Goal: Download file/media

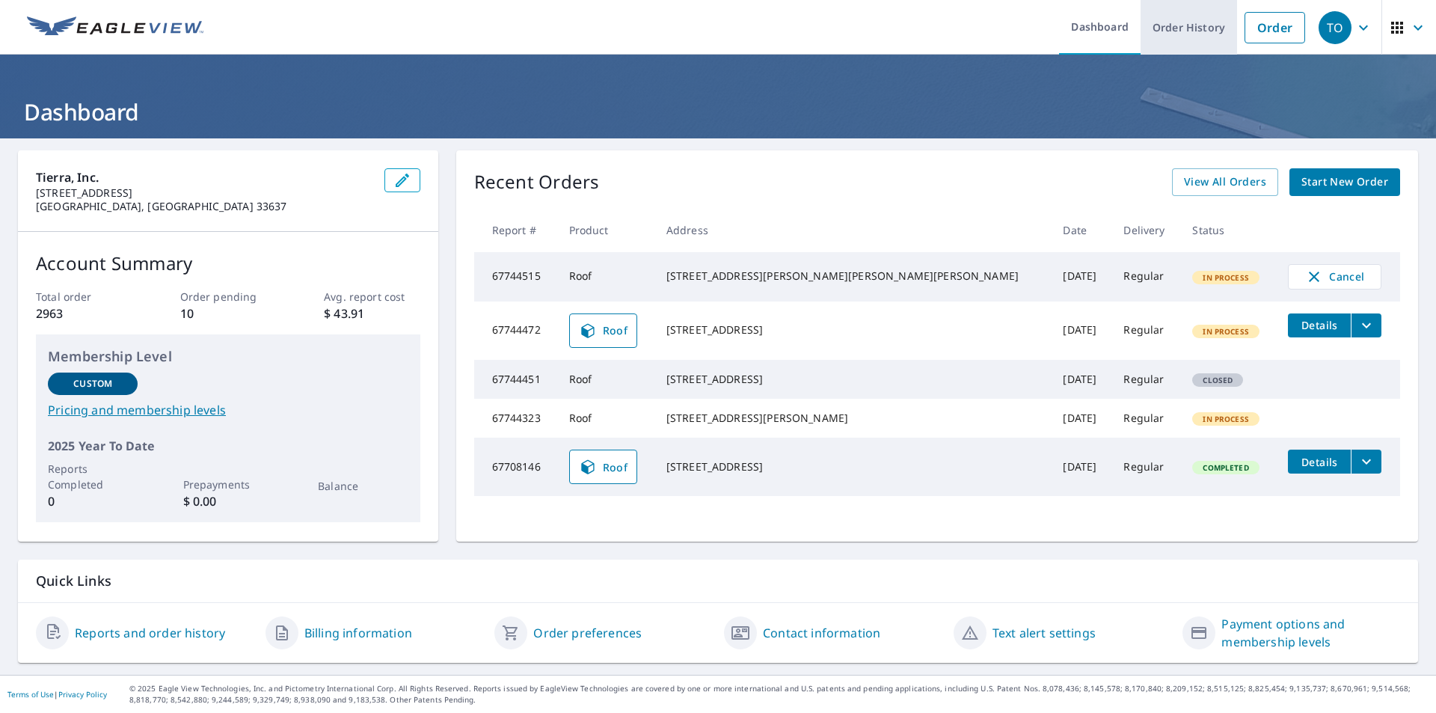
click at [1166, 30] on link "Order History" at bounding box center [1189, 27] width 96 height 55
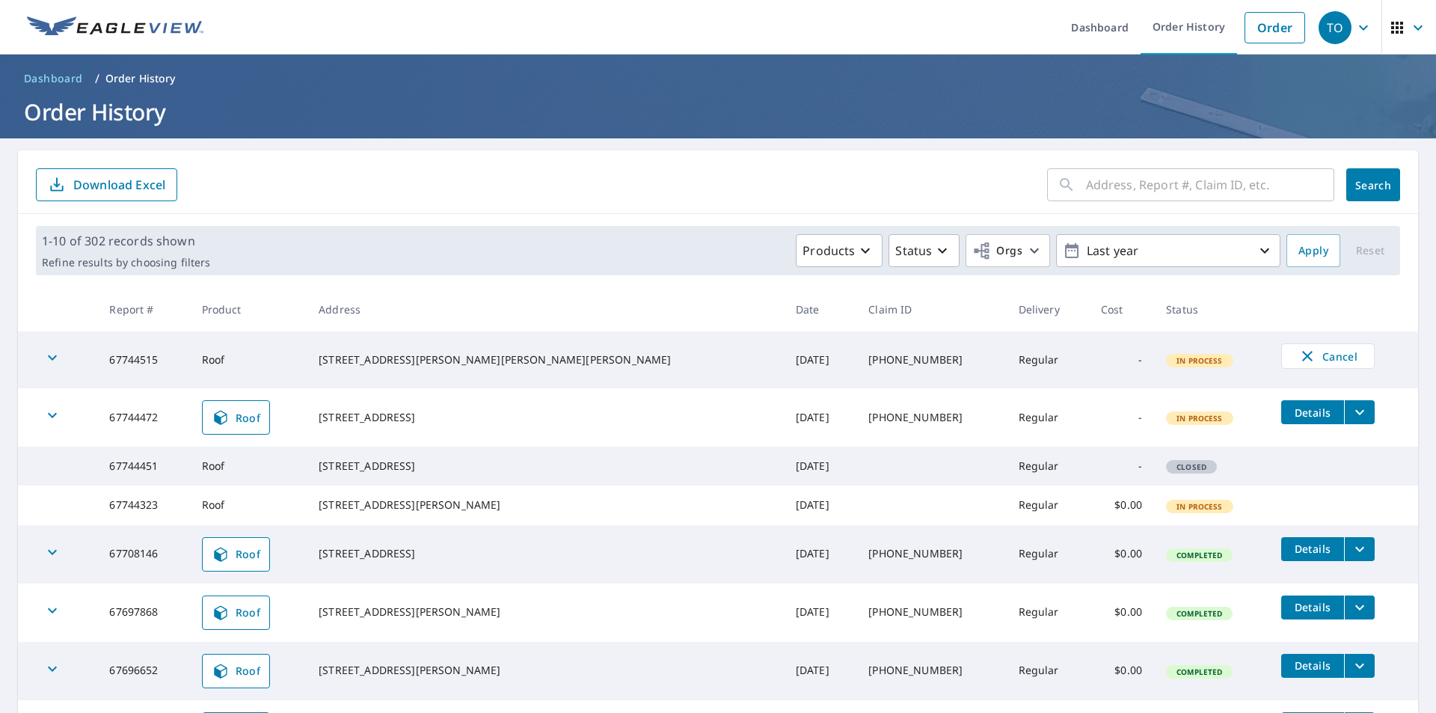
click at [1351, 416] on icon "filesDropdownBtn-67744472" at bounding box center [1360, 412] width 18 height 18
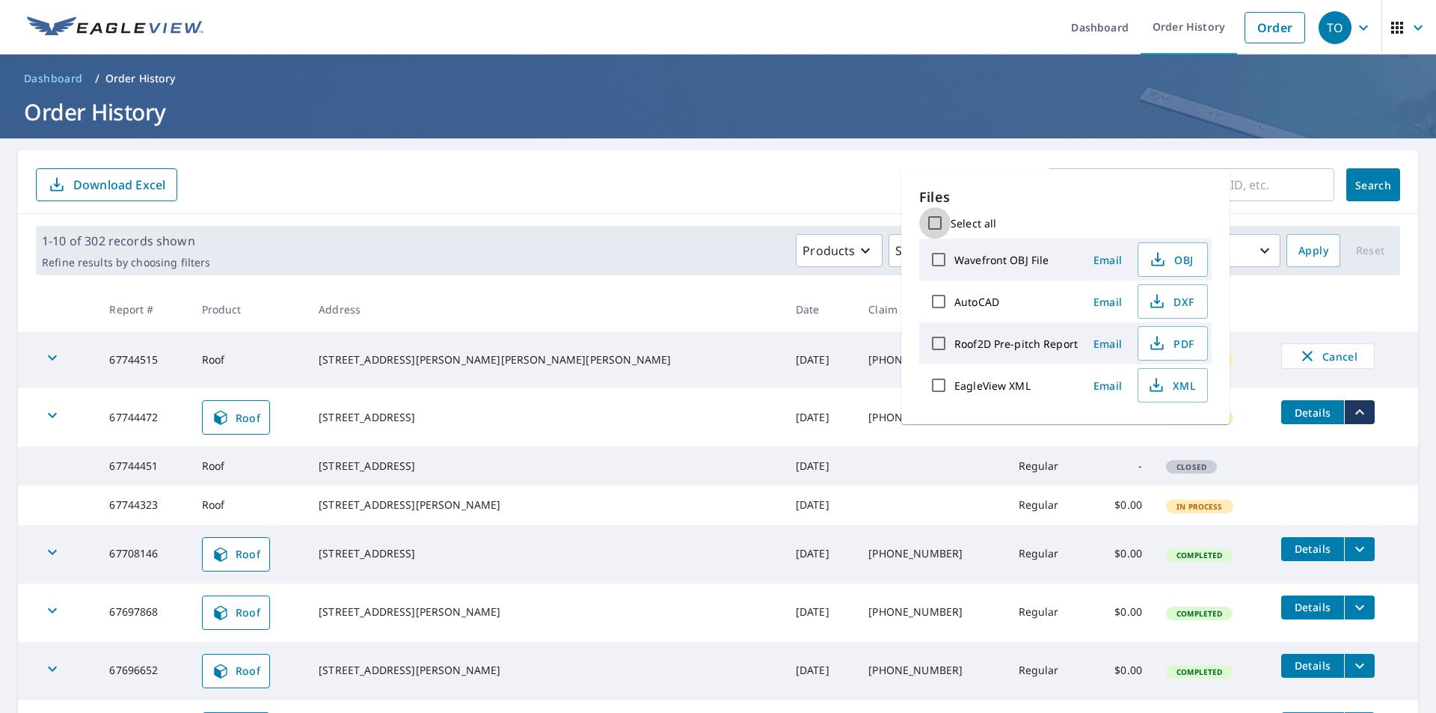
click at [936, 218] on input "Select all" at bounding box center [934, 222] width 31 height 31
checkbox input "true"
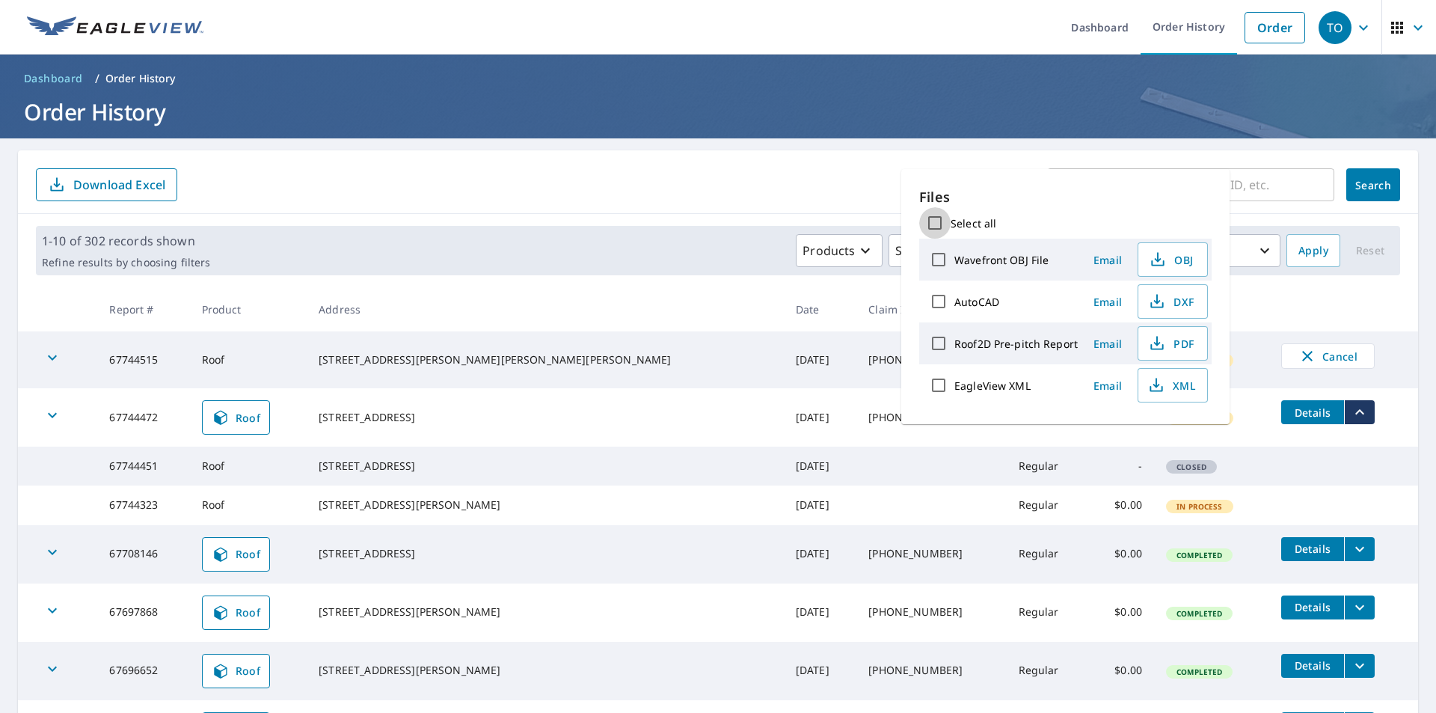
checkbox input "true"
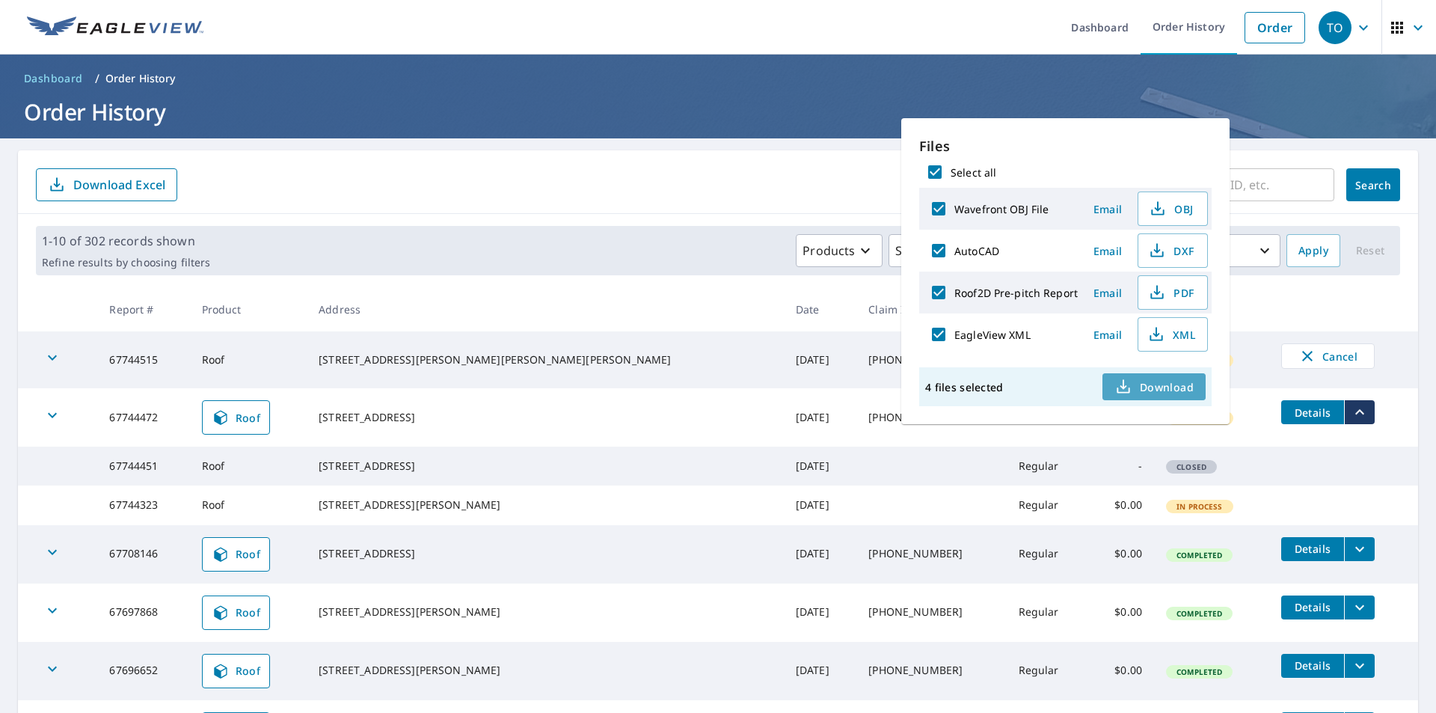
click at [1138, 388] on span "Download" at bounding box center [1154, 387] width 79 height 18
click at [804, 193] on form "​ Search Download Excel" at bounding box center [718, 184] width 1364 height 33
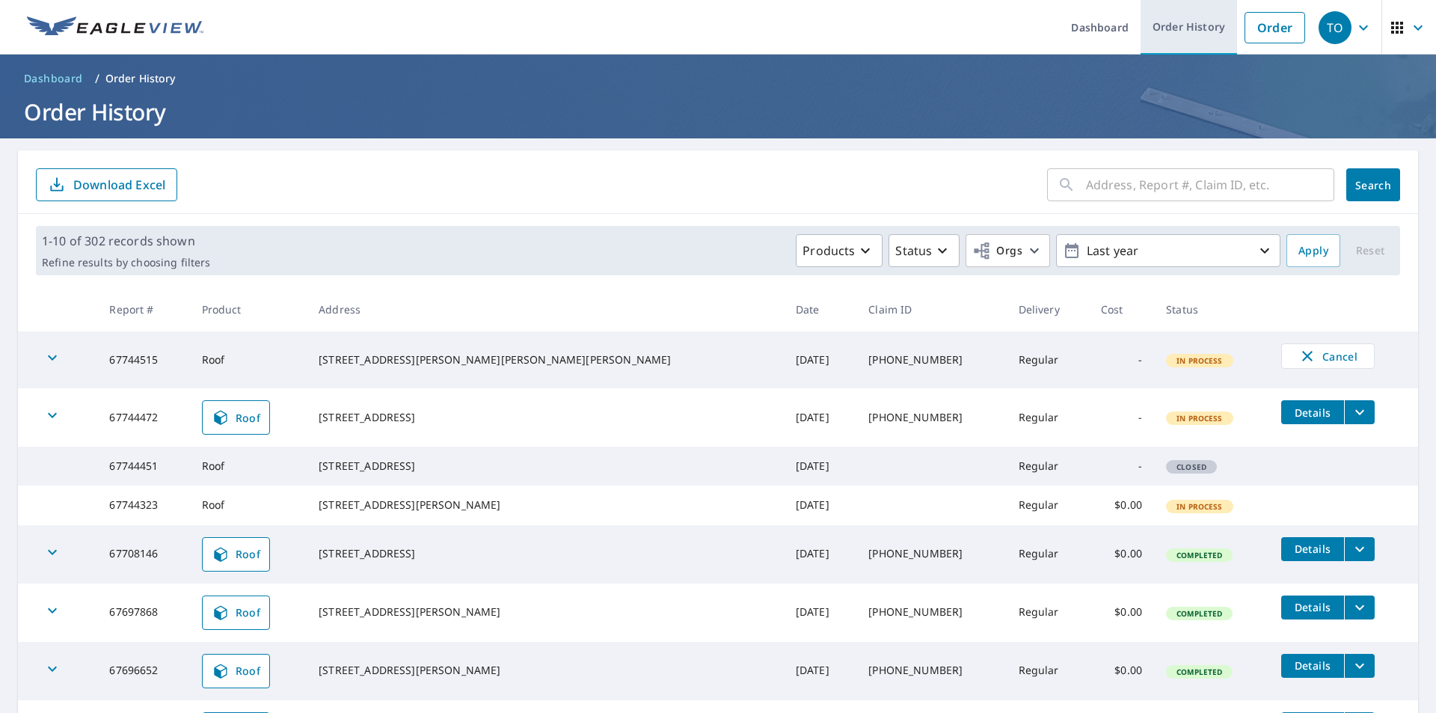
click at [1177, 31] on link "Order History" at bounding box center [1189, 27] width 96 height 55
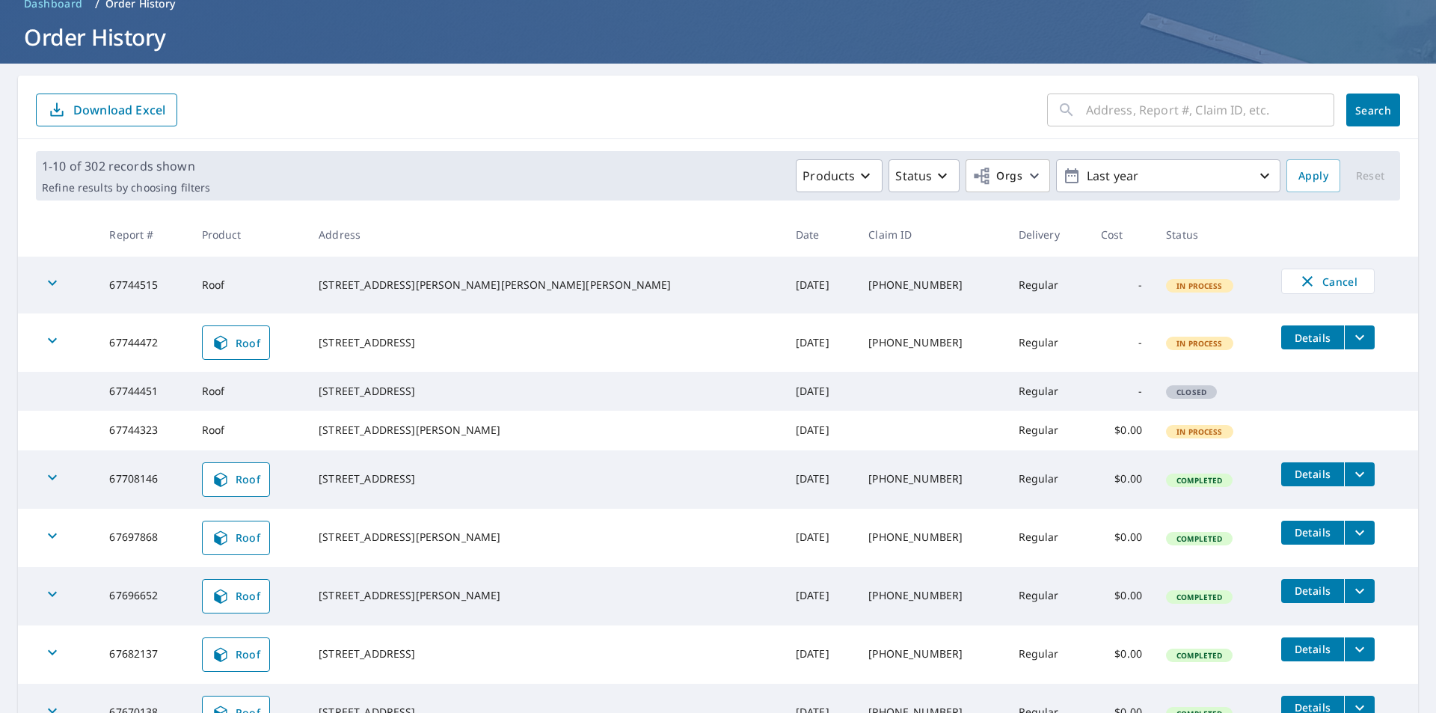
scroll to position [150, 0]
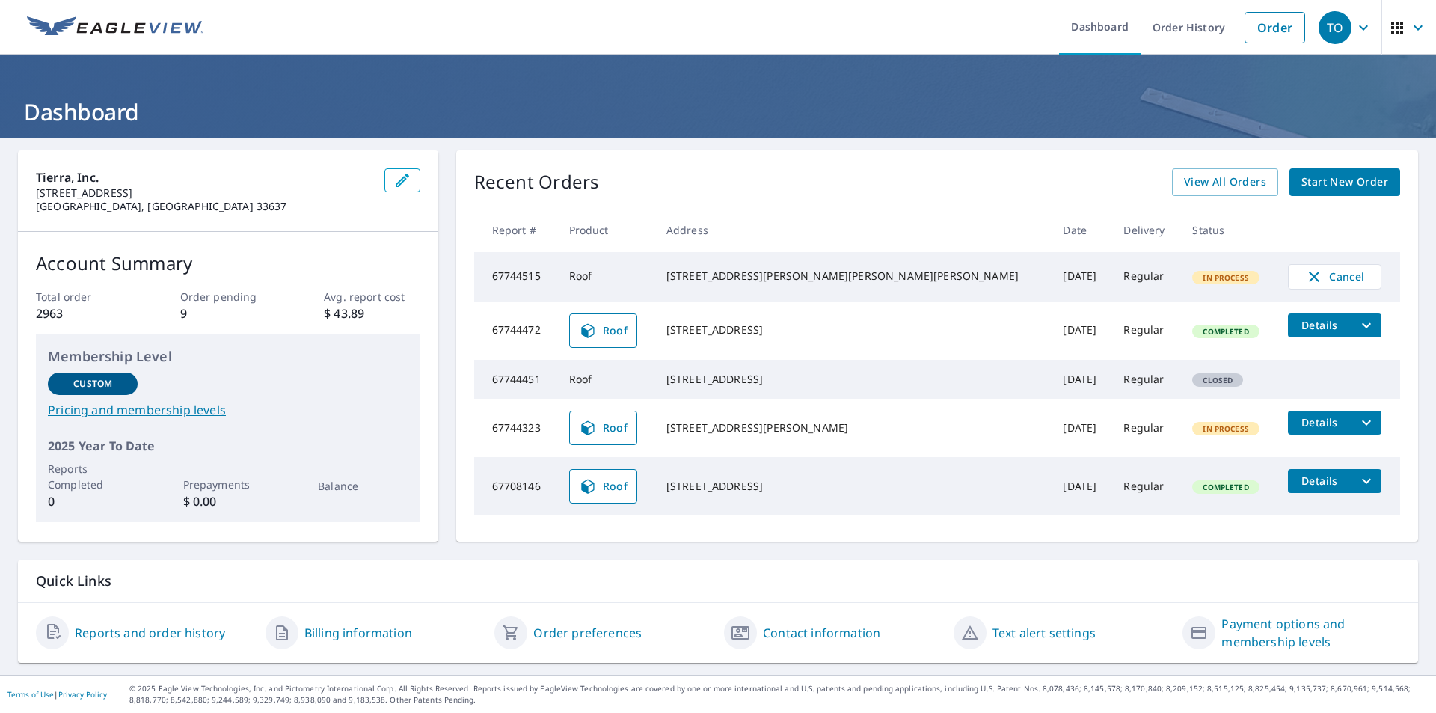
click at [1358, 432] on icon "filesDropdownBtn-67744323" at bounding box center [1367, 423] width 18 height 18
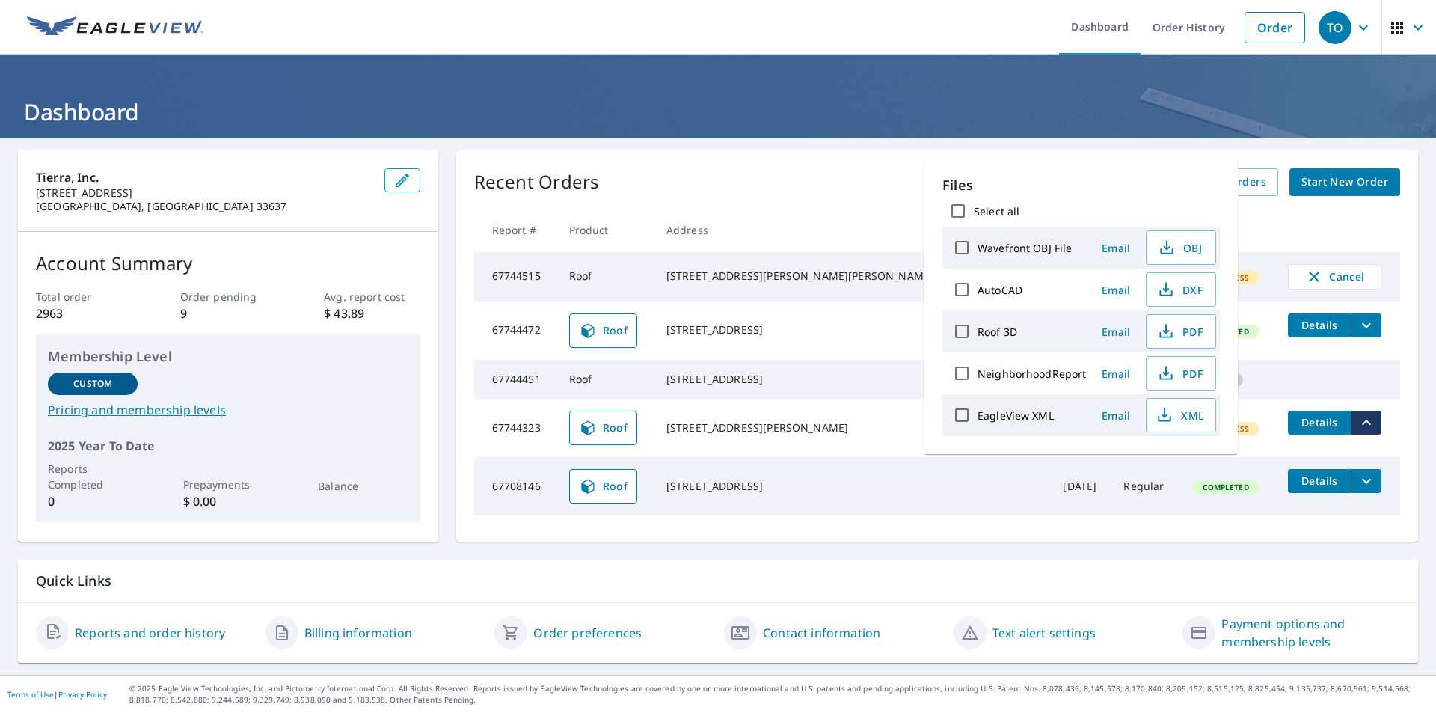
click at [960, 209] on input "Select all" at bounding box center [957, 210] width 31 height 31
checkbox input "true"
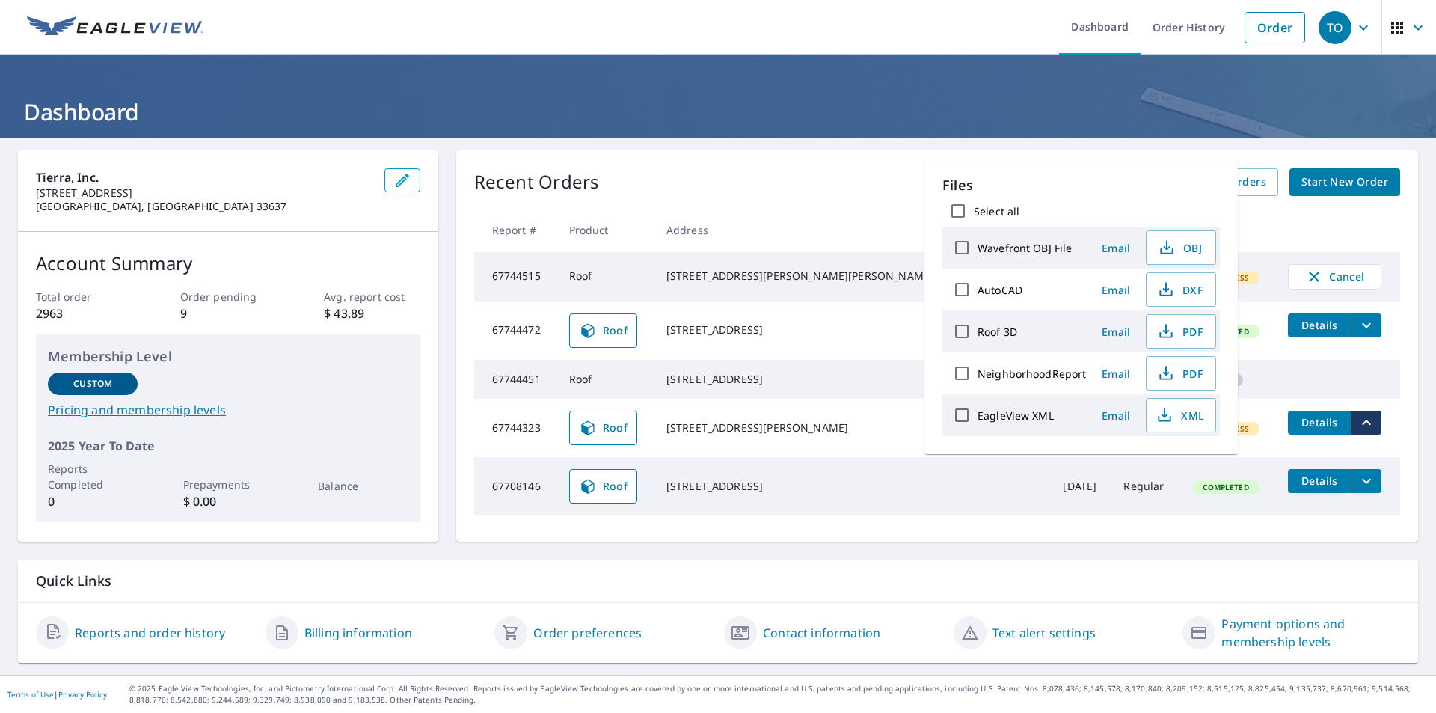
checkbox input "true"
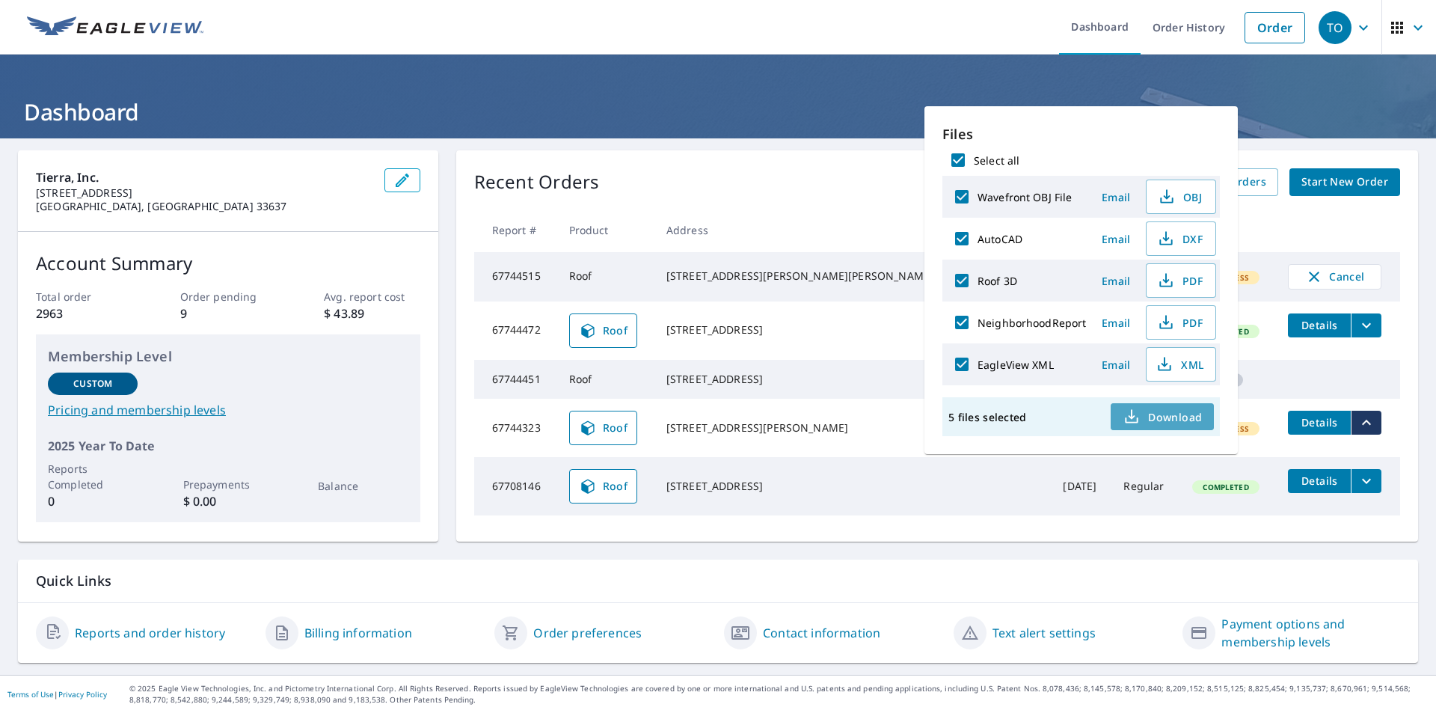
click at [1150, 420] on span "Download" at bounding box center [1162, 417] width 79 height 18
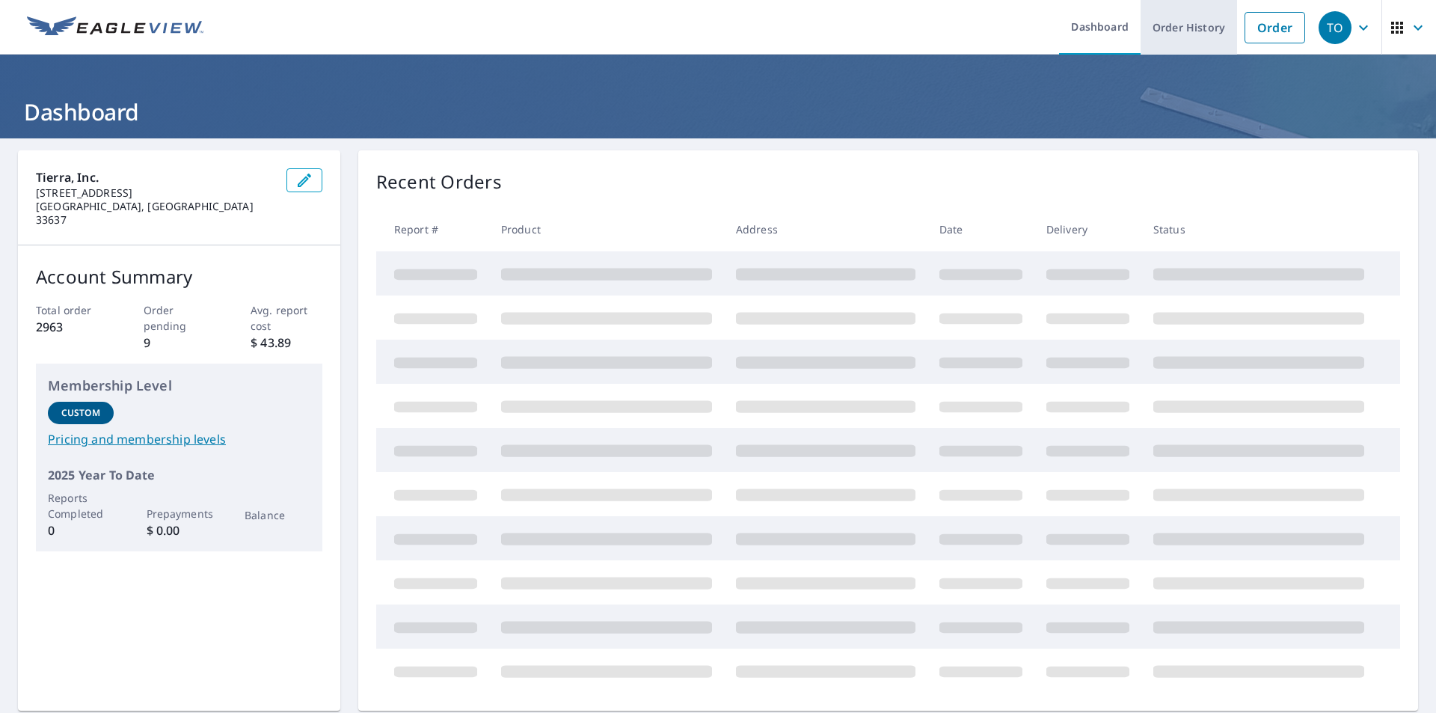
click at [1194, 34] on link "Order History" at bounding box center [1189, 27] width 96 height 55
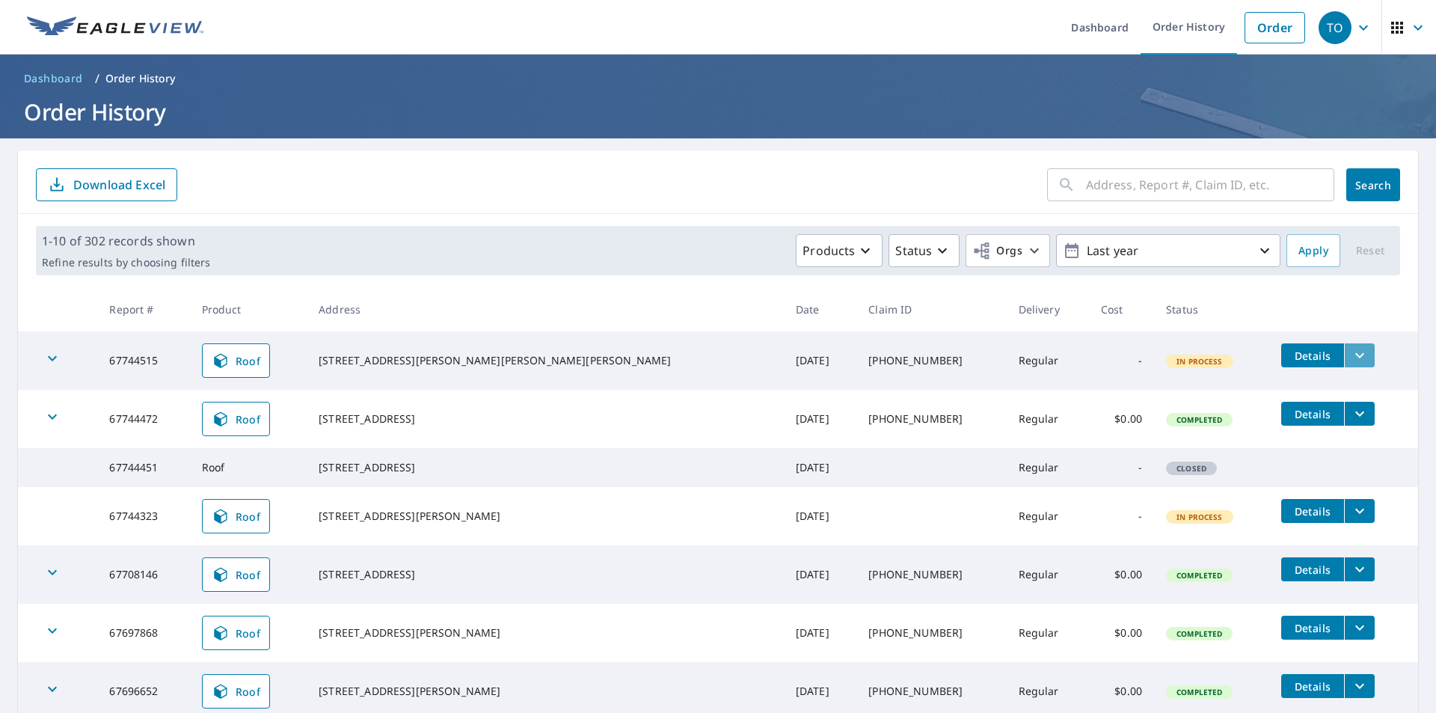
click at [1351, 357] on icon "filesDropdownBtn-67744515" at bounding box center [1360, 355] width 18 height 18
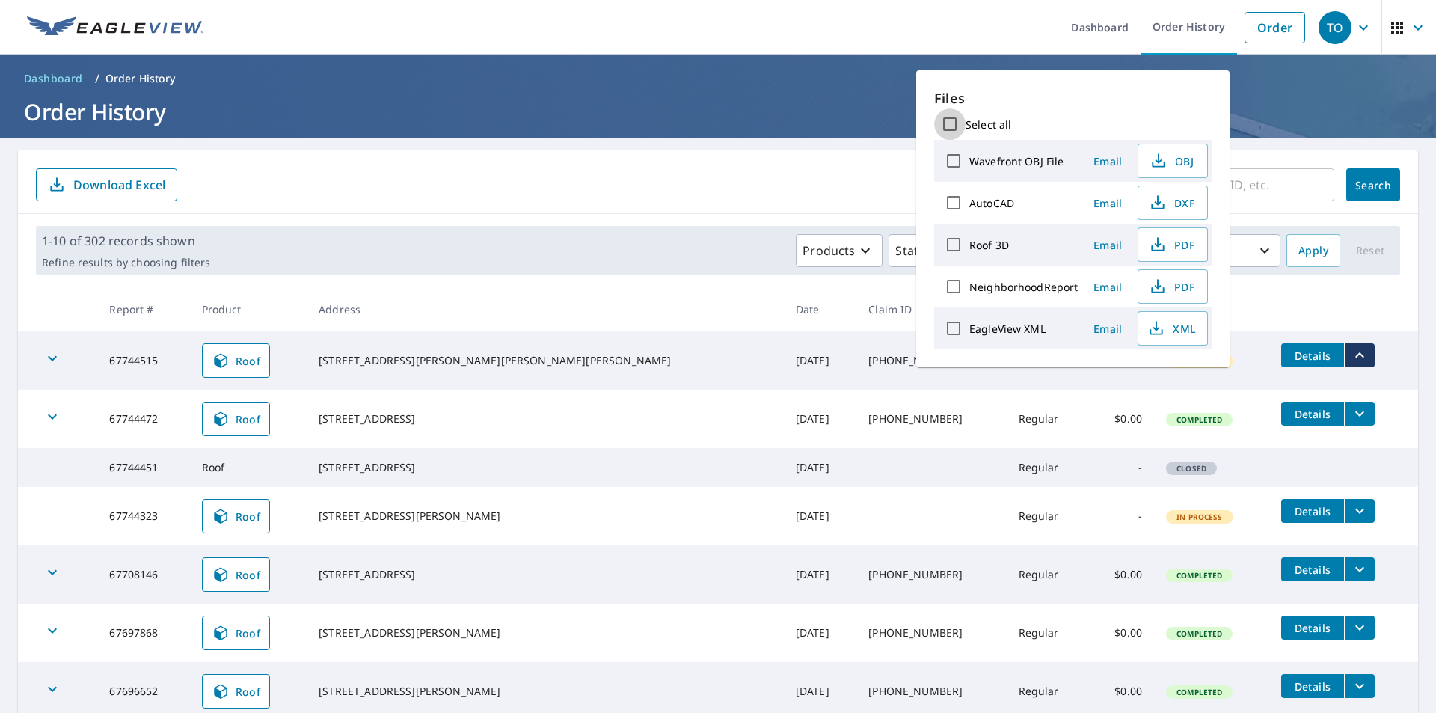
click at [949, 122] on input "Select all" at bounding box center [949, 123] width 31 height 31
checkbox input "true"
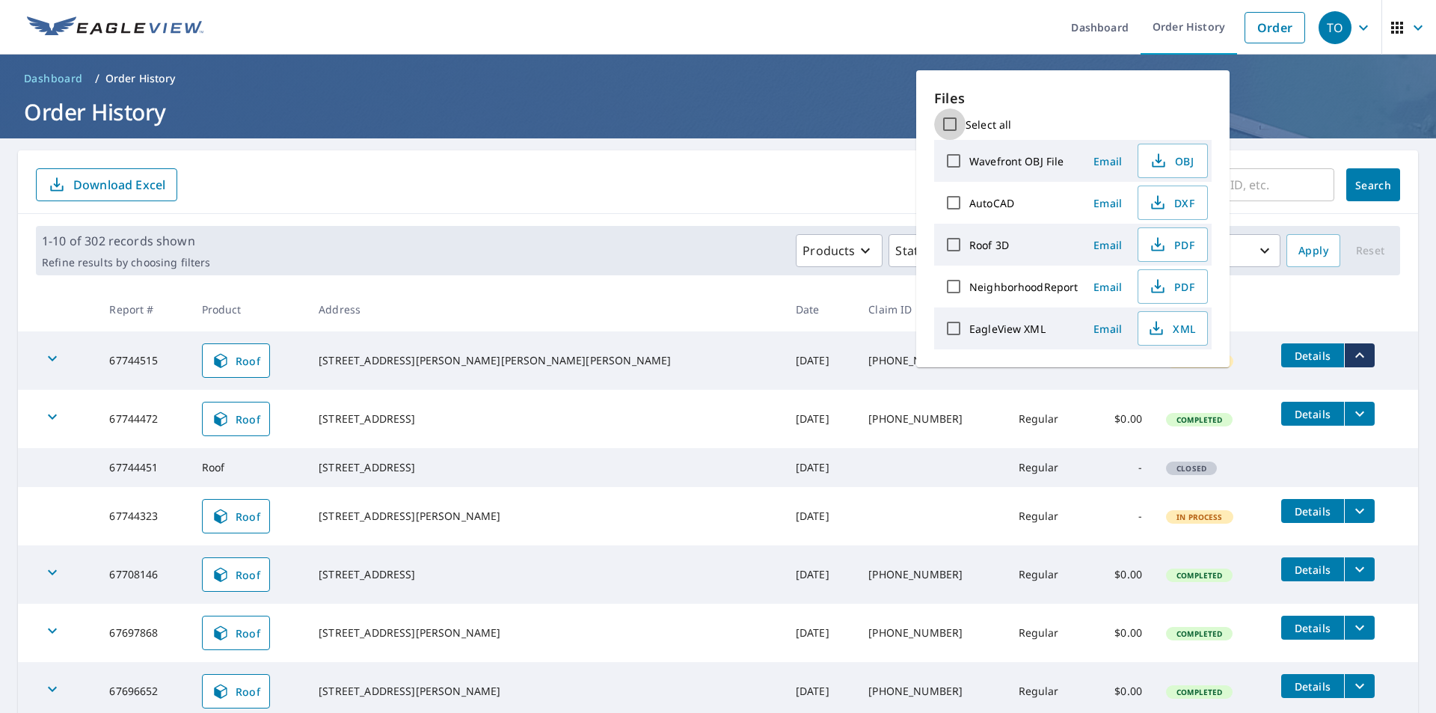
checkbox input "true"
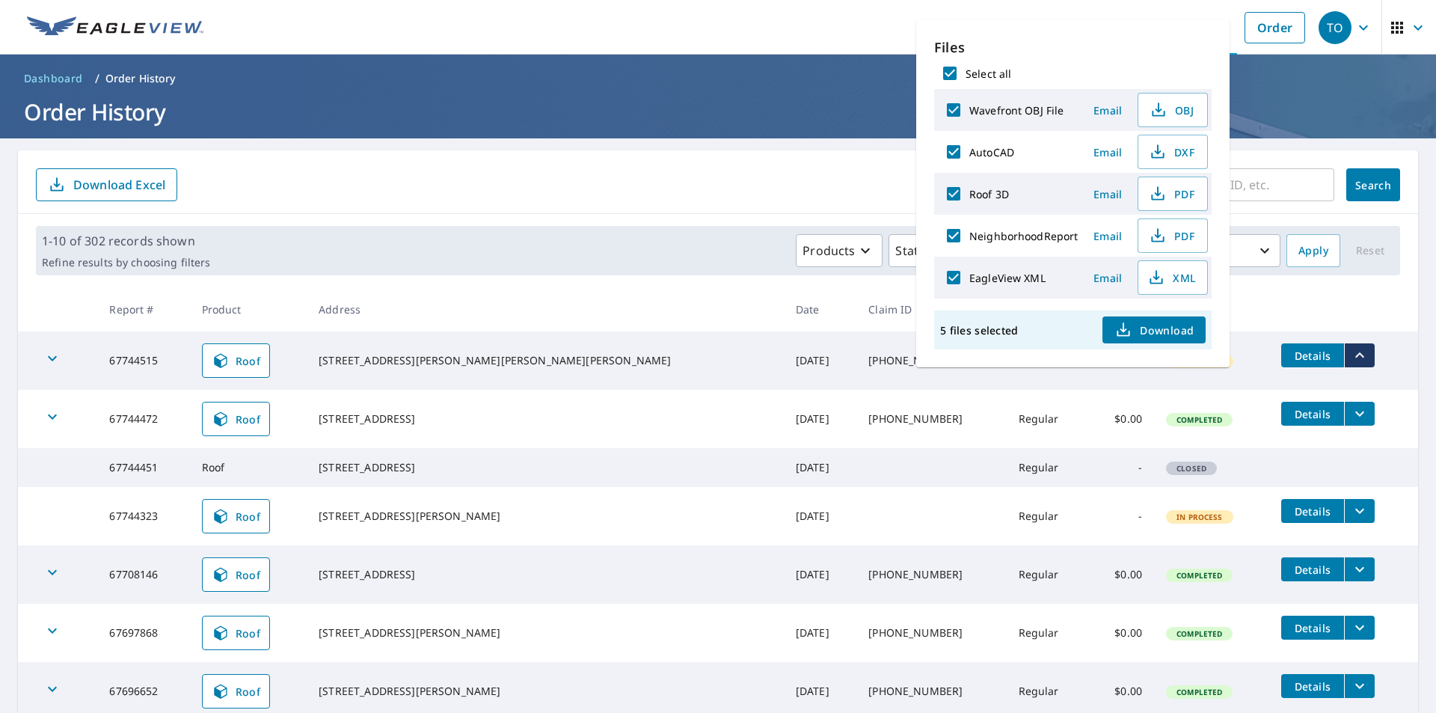
click at [1136, 334] on span "Download" at bounding box center [1154, 330] width 79 height 18
